Goal: Navigation & Orientation: Understand site structure

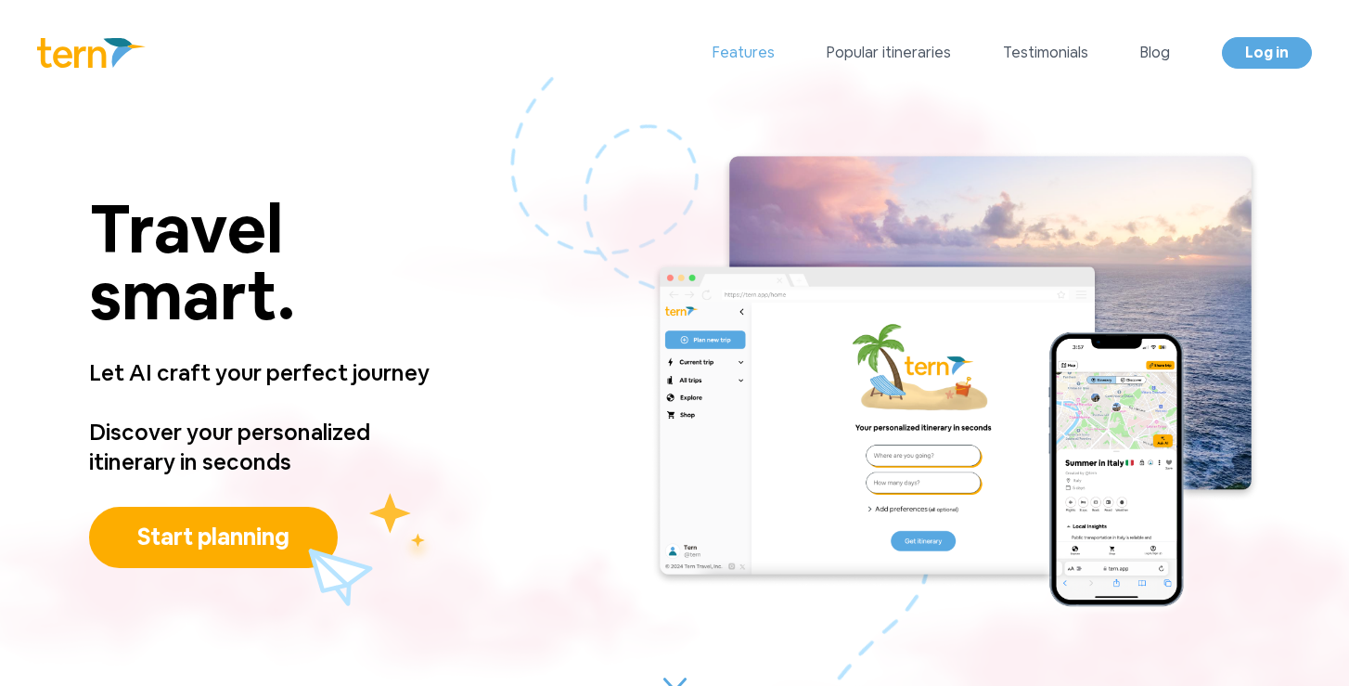
click at [775, 63] on link "Features" at bounding box center [744, 53] width 62 height 22
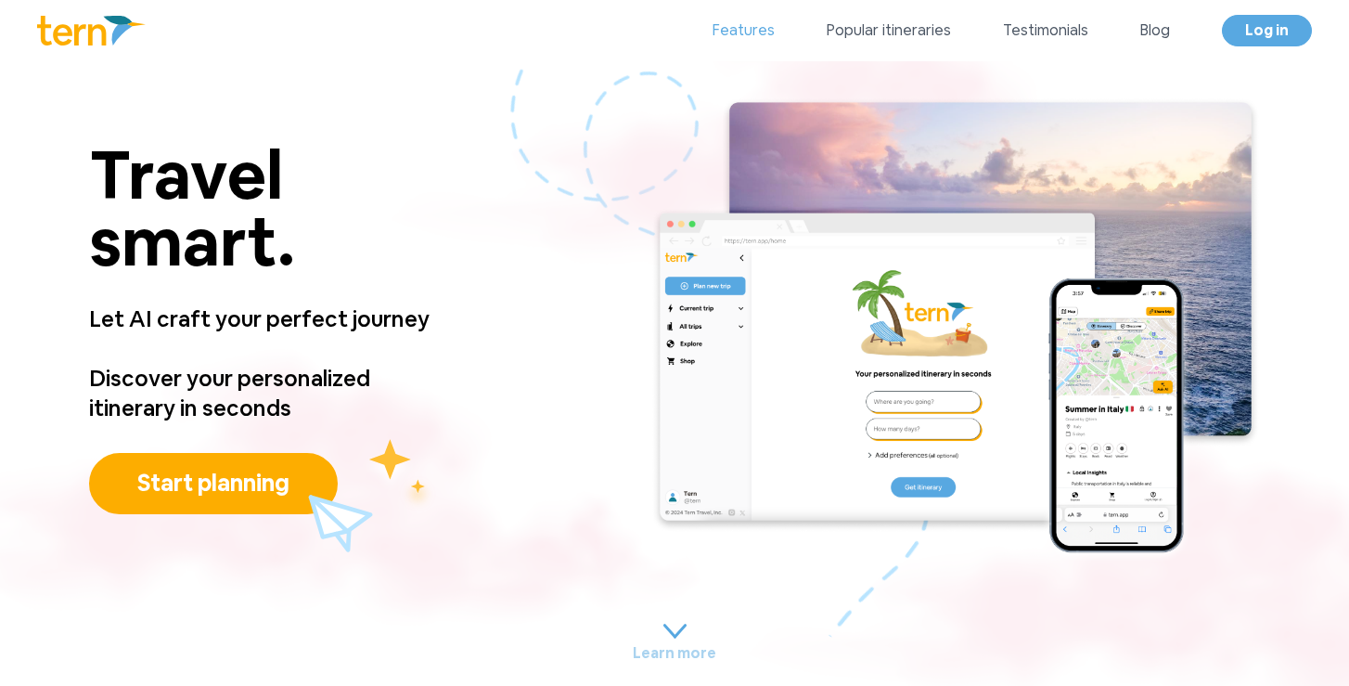
scroll to position [1553, 0]
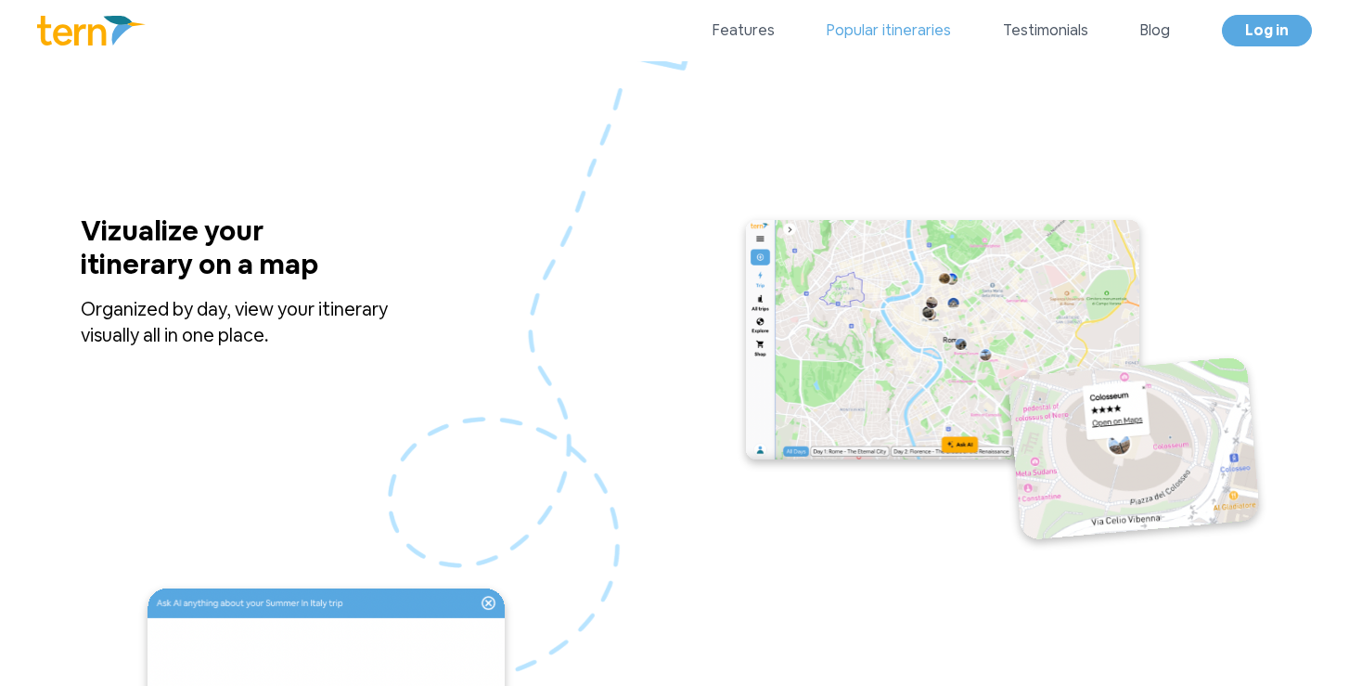
click at [877, 32] on link "Popular itineraries" at bounding box center [889, 30] width 124 height 22
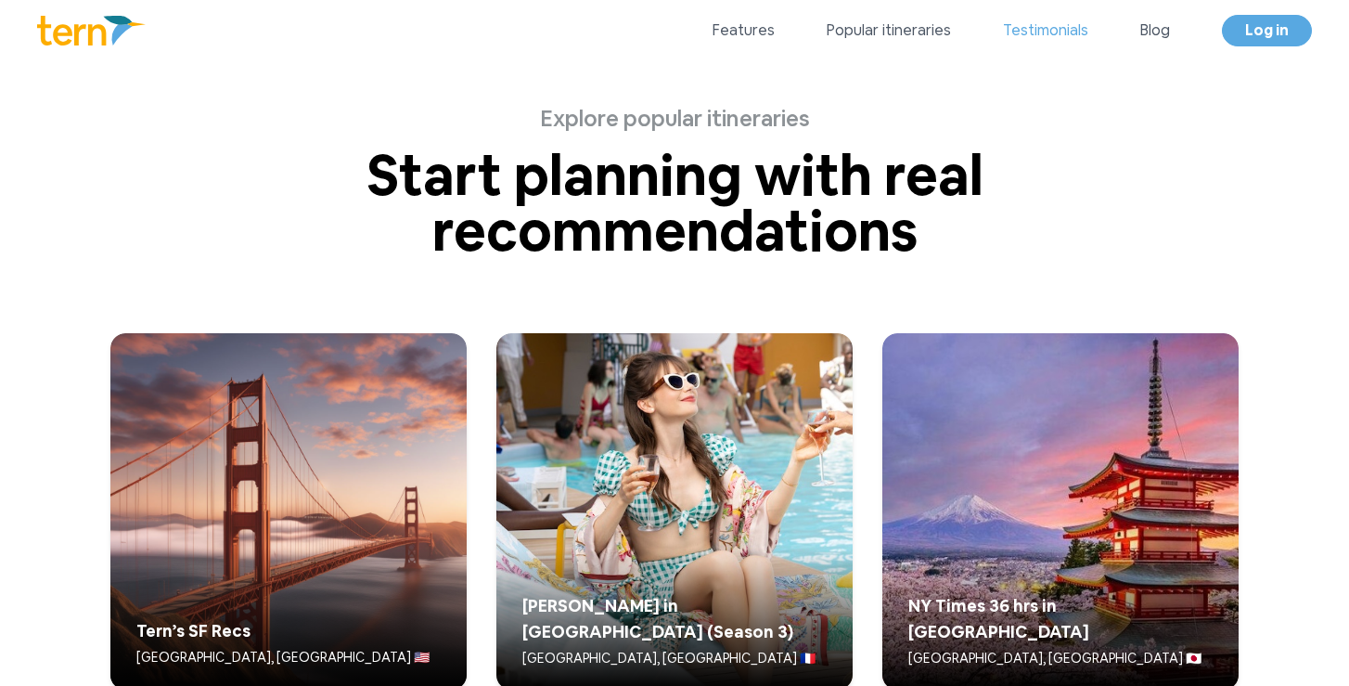
click at [1012, 33] on link "Testimonials" at bounding box center [1045, 30] width 85 height 22
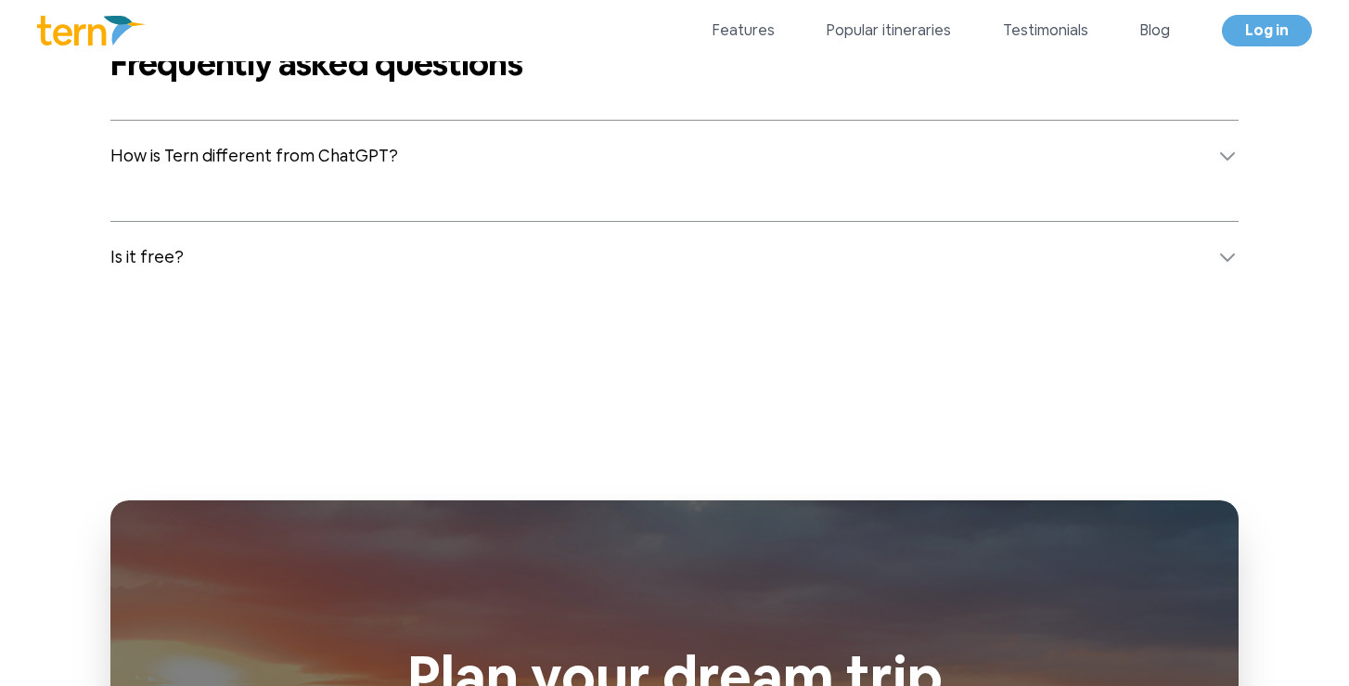
scroll to position [7384, 0]
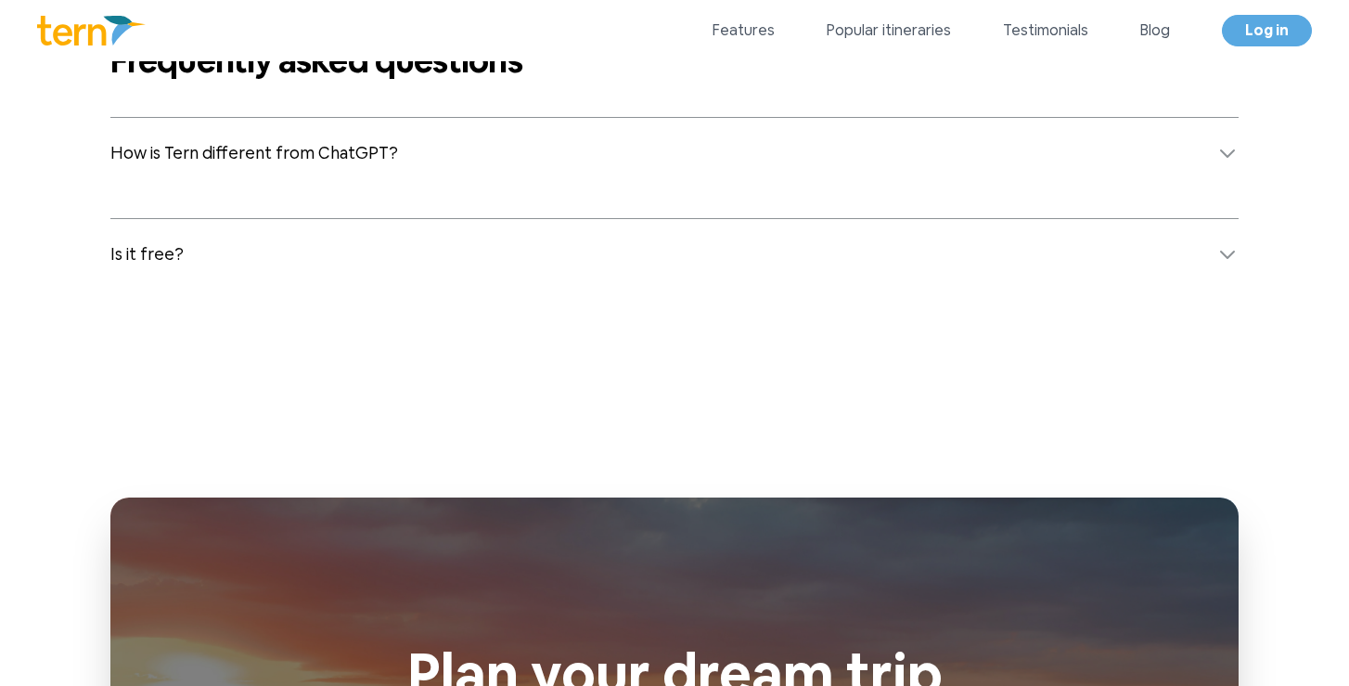
click at [300, 156] on span "How is Tern different from ChatGPT?" at bounding box center [254, 153] width 288 height 26
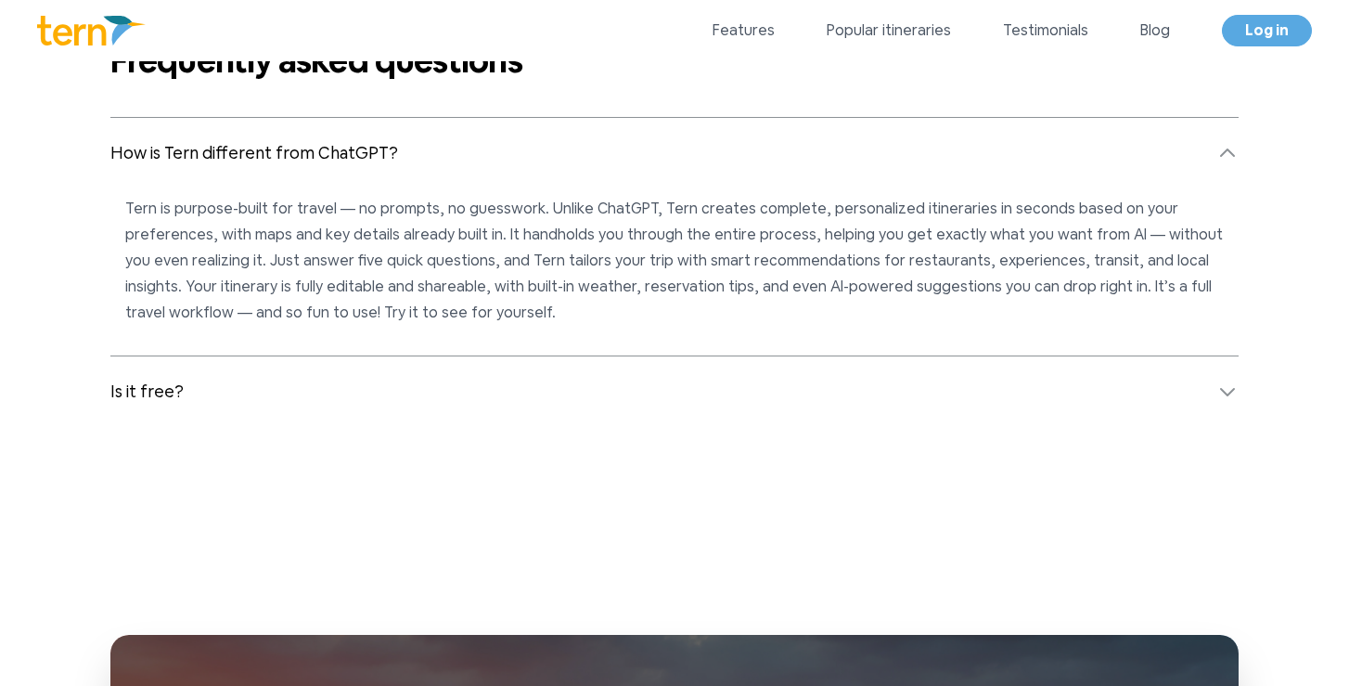
click at [300, 156] on span "How is Tern different from ChatGPT?" at bounding box center [254, 153] width 288 height 26
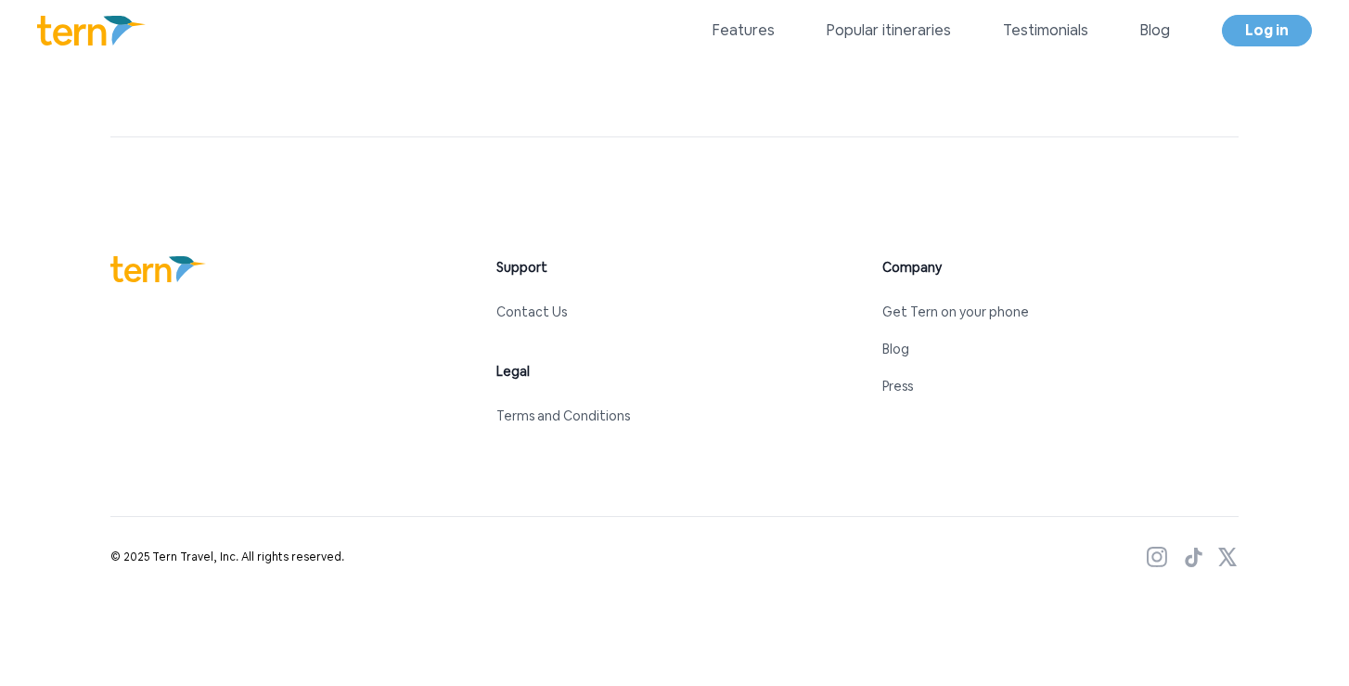
scroll to position [8562, 0]
click at [130, 285] on div "Support Contact Us Legal Terms and Conditions Company Get Tern on your phone Bl…" at bounding box center [674, 342] width 1128 height 171
click at [137, 272] on img at bounding box center [158, 270] width 96 height 26
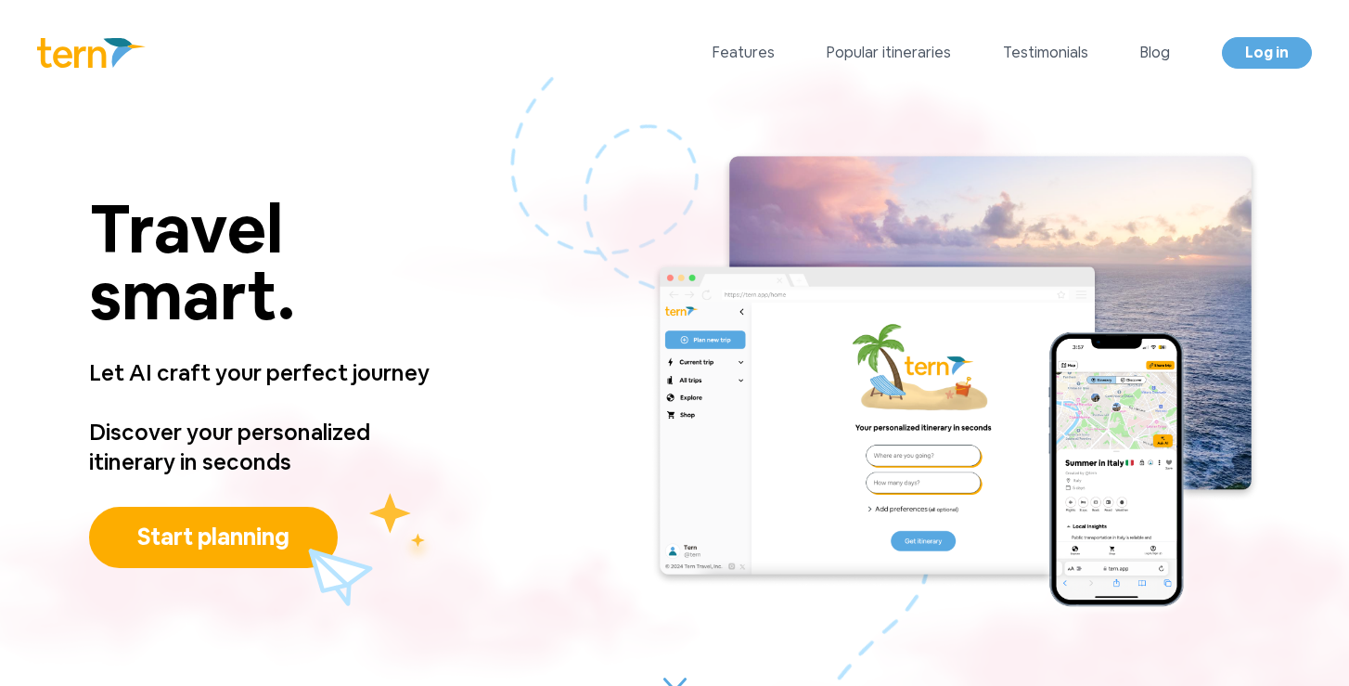
scroll to position [0, 0]
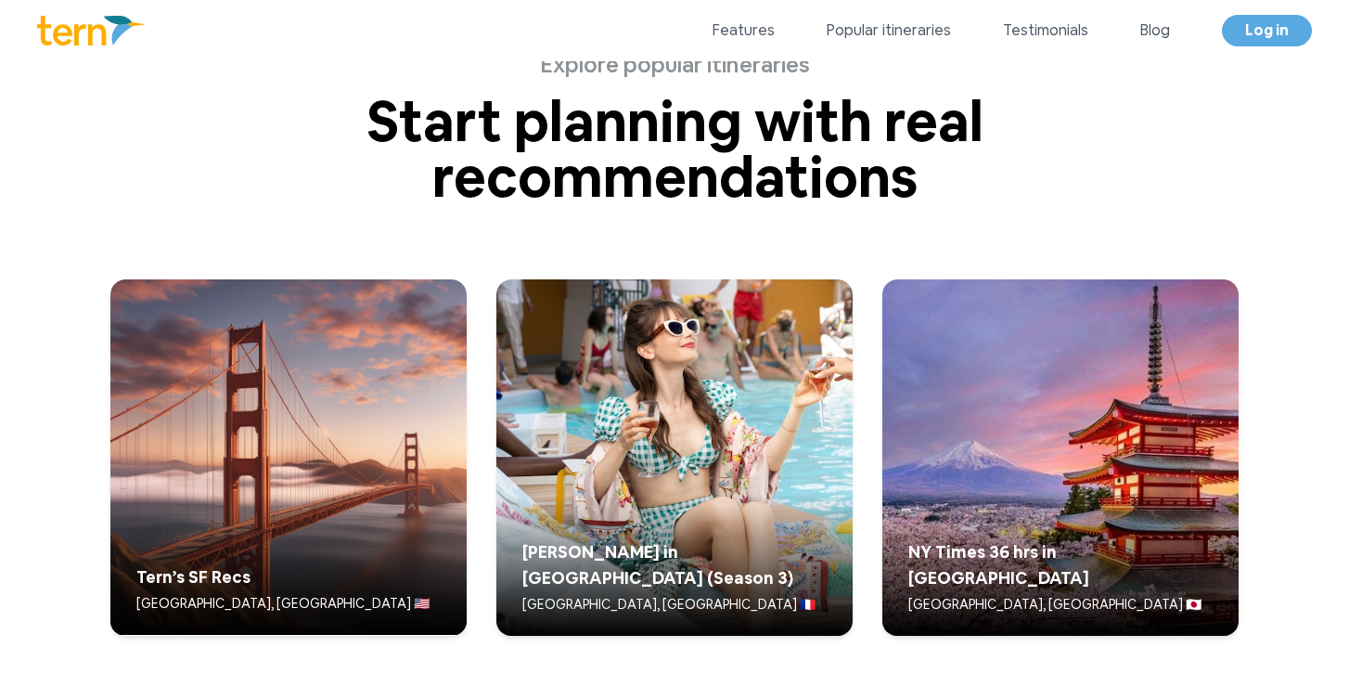
scroll to position [1499, 0]
